Goal: Navigation & Orientation: Understand site structure

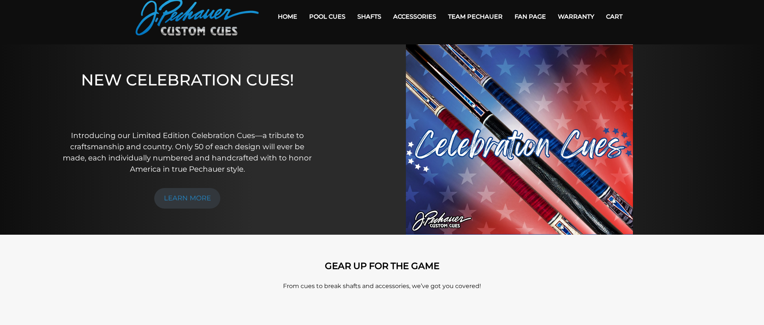
scroll to position [30, 0]
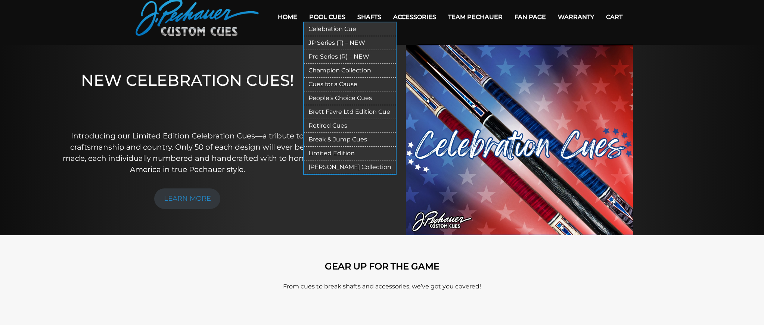
click at [321, 55] on link "Pro Series (R) – NEW" at bounding box center [350, 57] width 92 height 14
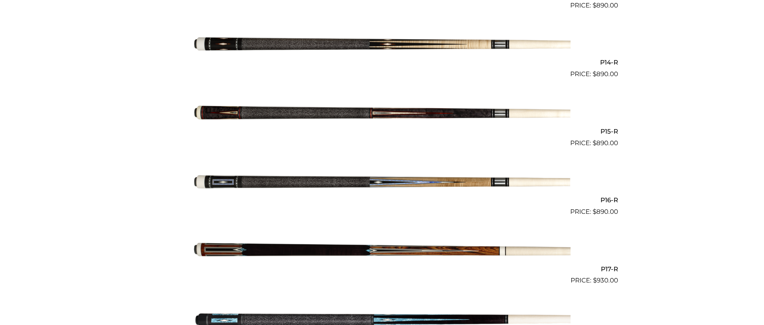
scroll to position [1126, 0]
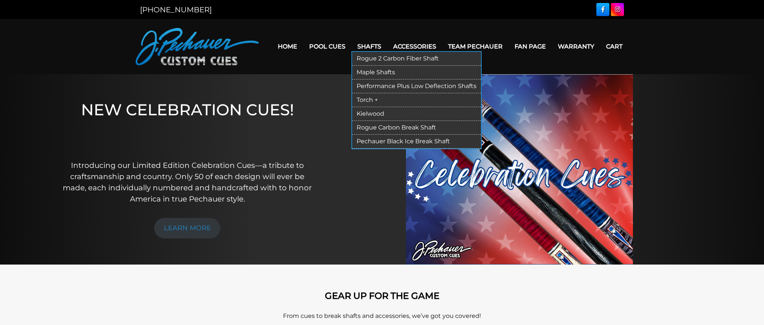
click at [366, 86] on link "Performance Plus Low Deflection Shafts" at bounding box center [416, 87] width 129 height 14
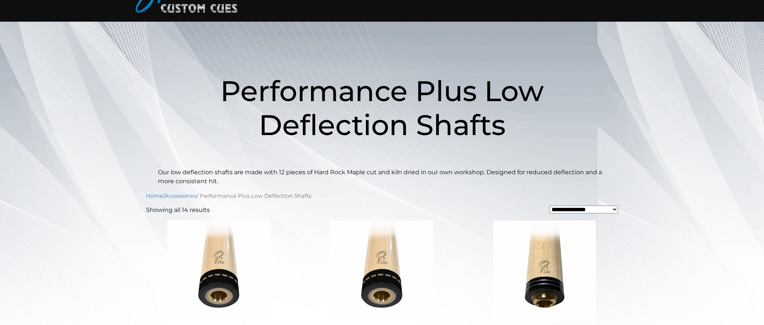
scroll to position [49, 0]
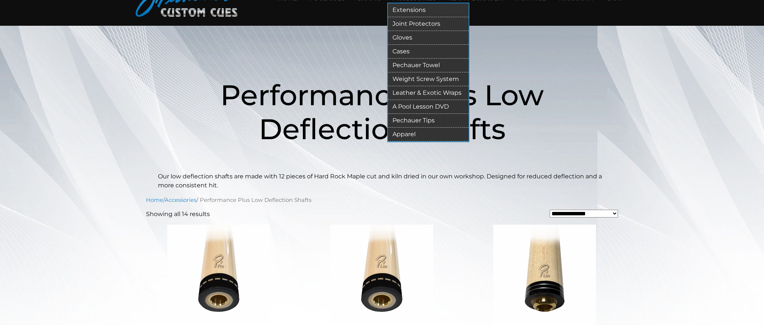
click at [416, 93] on link "Leather & Exotic Wraps" at bounding box center [428, 93] width 81 height 14
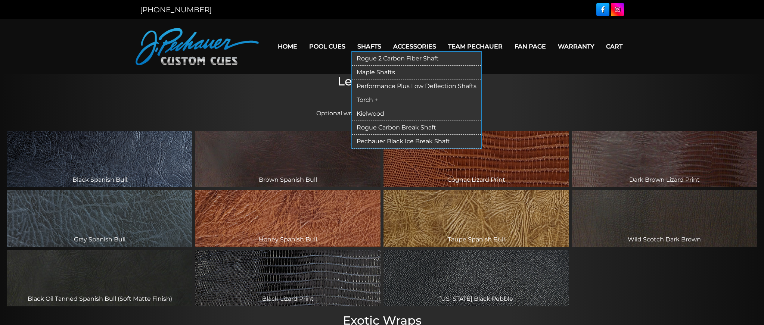
click at [368, 73] on link "Maple Shafts" at bounding box center [416, 73] width 129 height 14
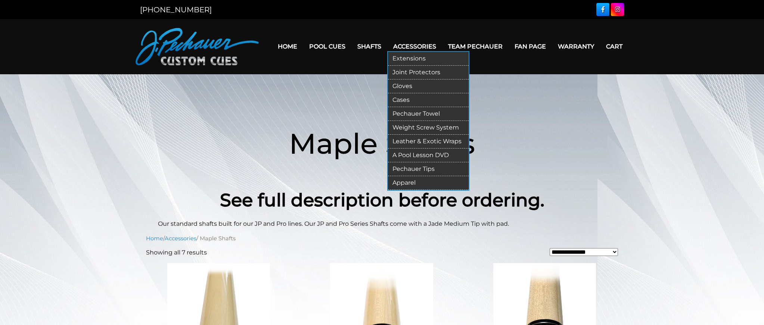
click at [401, 86] on link "Gloves" at bounding box center [428, 87] width 81 height 14
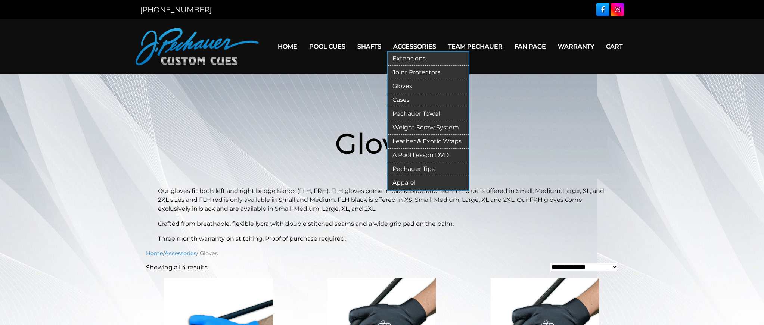
drag, startPoint x: 402, startPoint y: 183, endPoint x: 406, endPoint y: 182, distance: 4.9
click at [402, 183] on link "Apparel" at bounding box center [428, 183] width 81 height 14
